Goal: Transaction & Acquisition: Purchase product/service

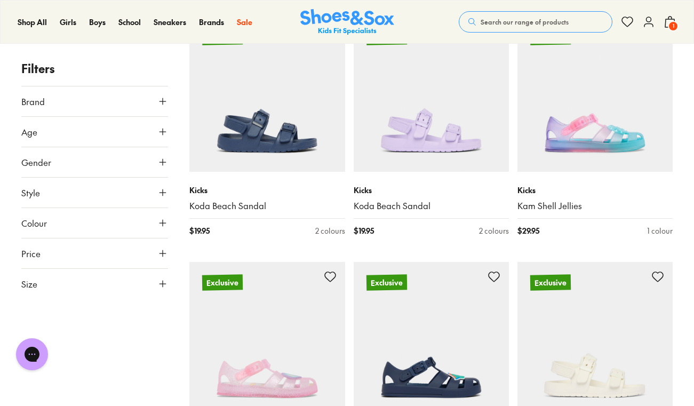
type input "***"
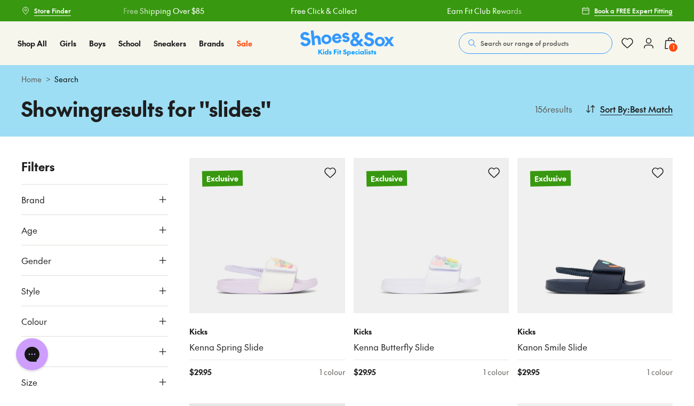
click at [506, 45] on span "Search our range of products" at bounding box center [524, 43] width 88 height 10
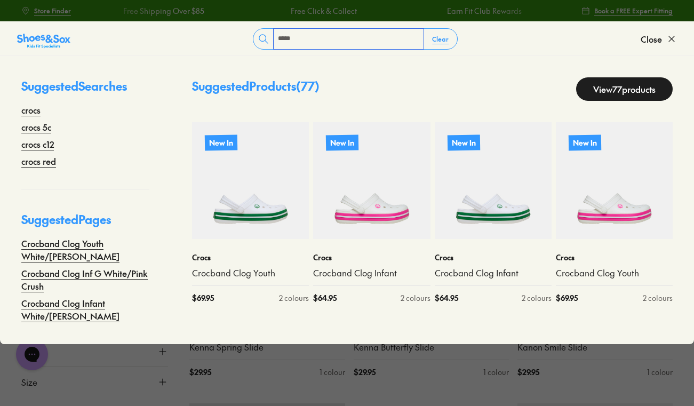
type input "*****"
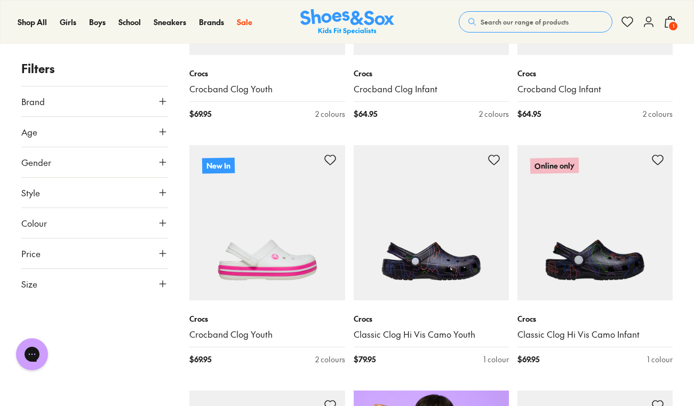
scroll to position [259, 0]
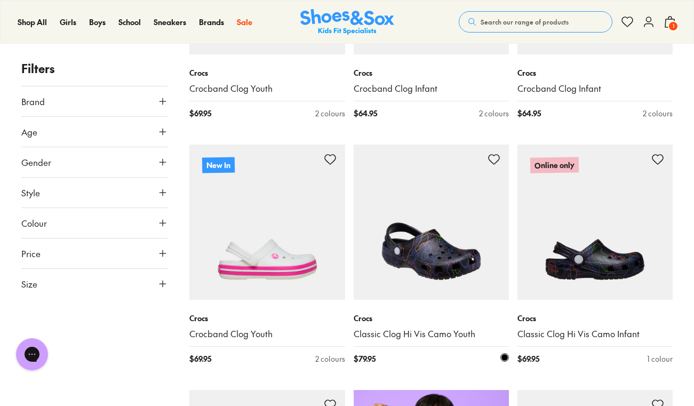
click at [440, 249] on img at bounding box center [430, 221] width 155 height 155
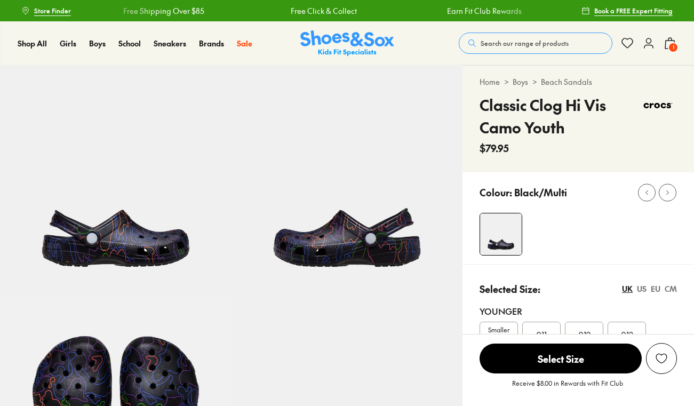
select select "*"
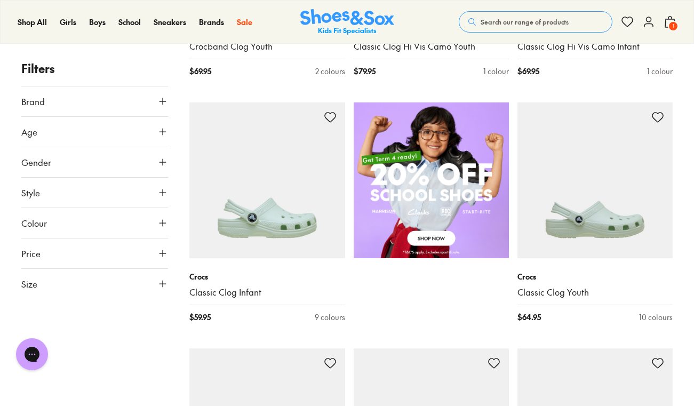
scroll to position [546, 0]
click at [153, 277] on button "Size" at bounding box center [94, 284] width 147 height 30
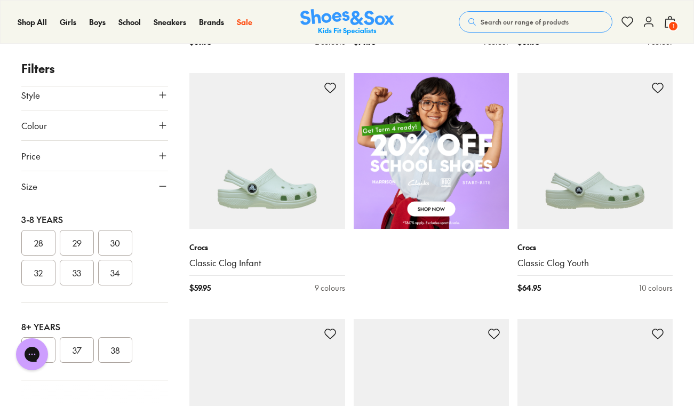
scroll to position [583, 0]
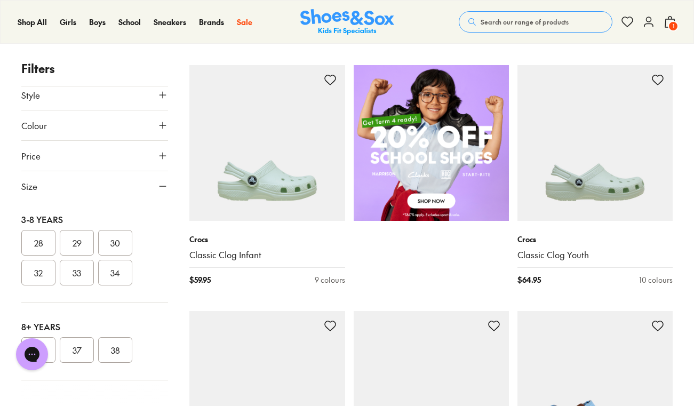
click at [80, 350] on button "37" at bounding box center [77, 350] width 34 height 26
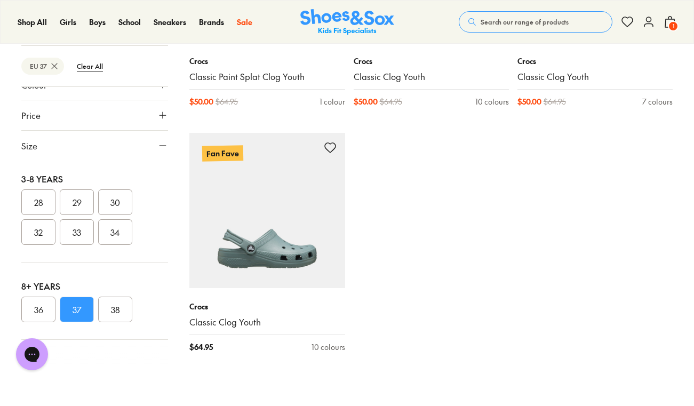
scroll to position [1761, 0]
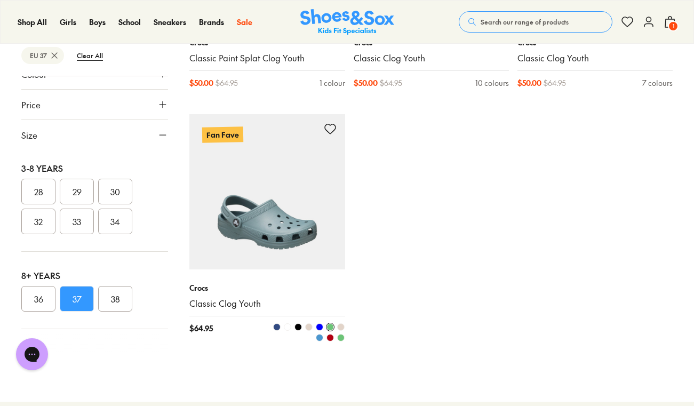
click at [319, 325] on span at bounding box center [319, 326] width 7 height 7
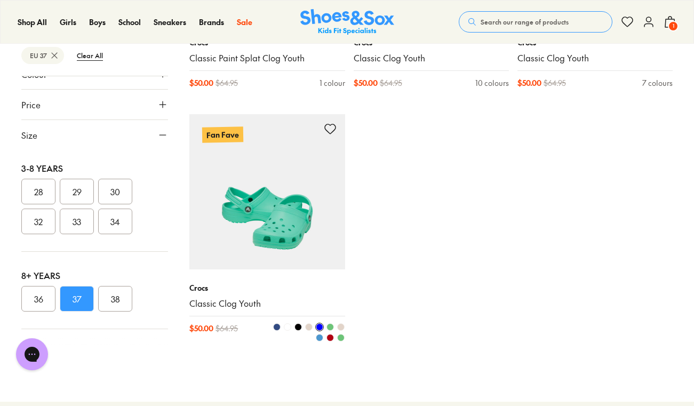
click at [327, 326] on span at bounding box center [329, 326] width 7 height 7
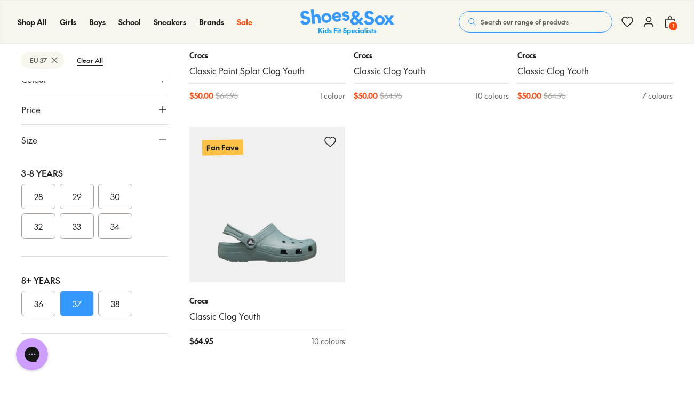
scroll to position [1749, 0]
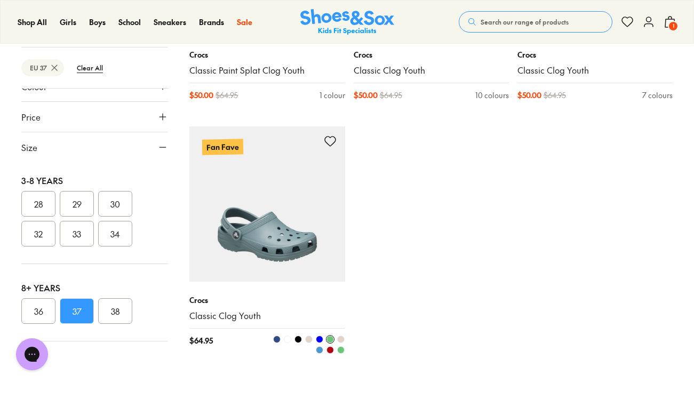
click at [319, 339] on span at bounding box center [319, 338] width 7 height 7
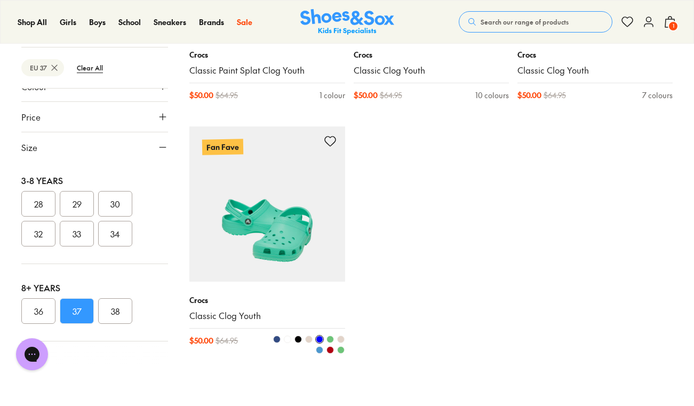
click at [267, 227] on img at bounding box center [266, 203] width 155 height 155
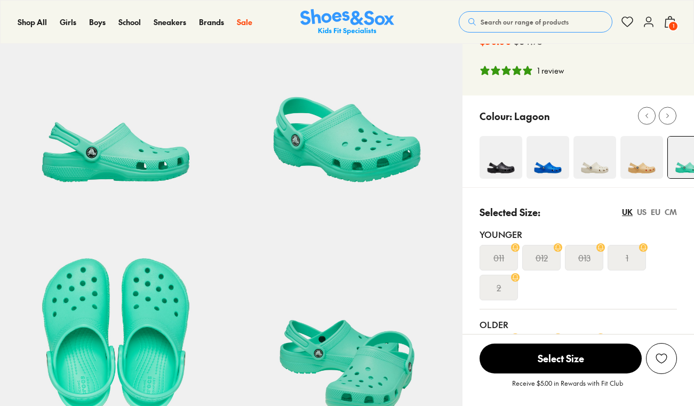
select select "*"
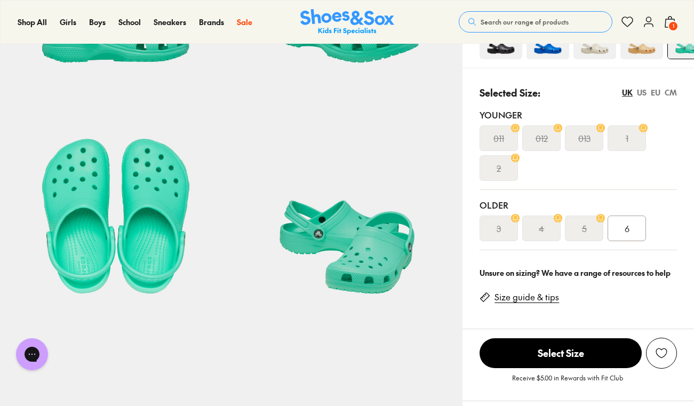
scroll to position [205, 0]
